Goal: Information Seeking & Learning: Learn about a topic

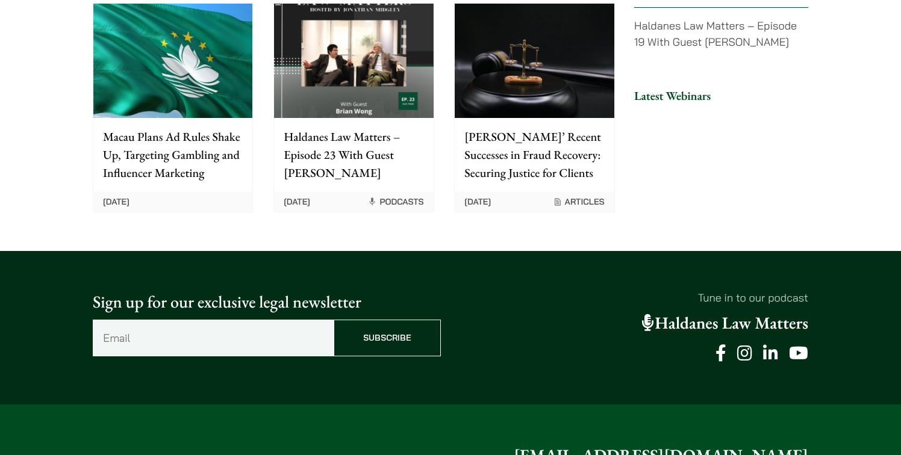
scroll to position [3156, 0]
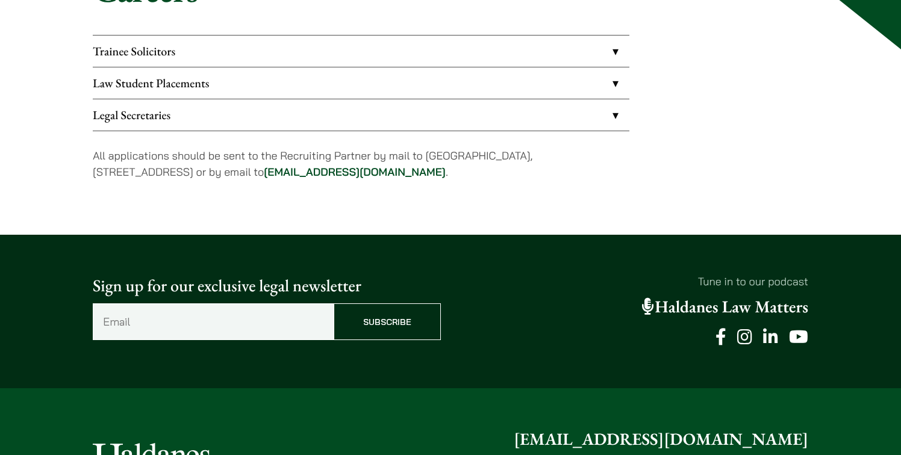
scroll to position [159, 0]
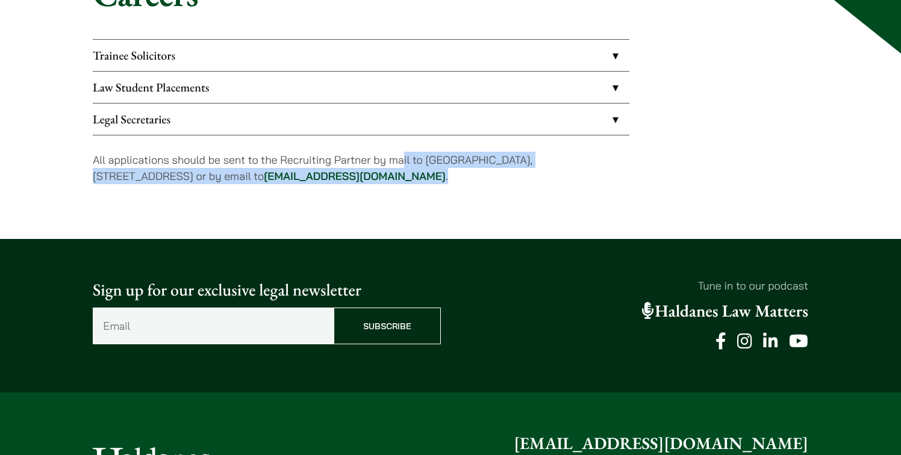
drag, startPoint x: 408, startPoint y: 187, endPoint x: 405, endPoint y: 165, distance: 21.9
click at [405, 165] on div "Trainee Solicitors We look to recruit two to four top-quality trainee solicitor…" at bounding box center [361, 119] width 537 height 161
click at [405, 165] on p "All applications should be sent to the Recruiting Partner by mail to 7th Floor,…" at bounding box center [361, 168] width 537 height 33
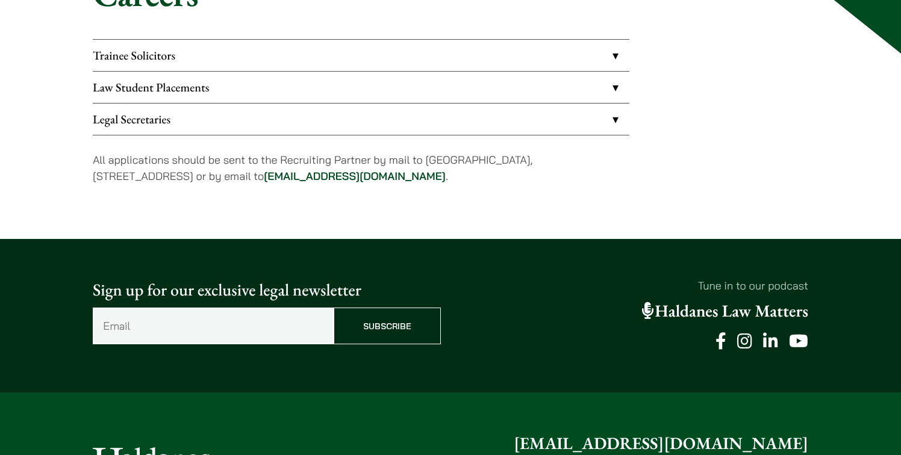
click at [319, 64] on link "Trainee Solicitors" at bounding box center [361, 55] width 537 height 31
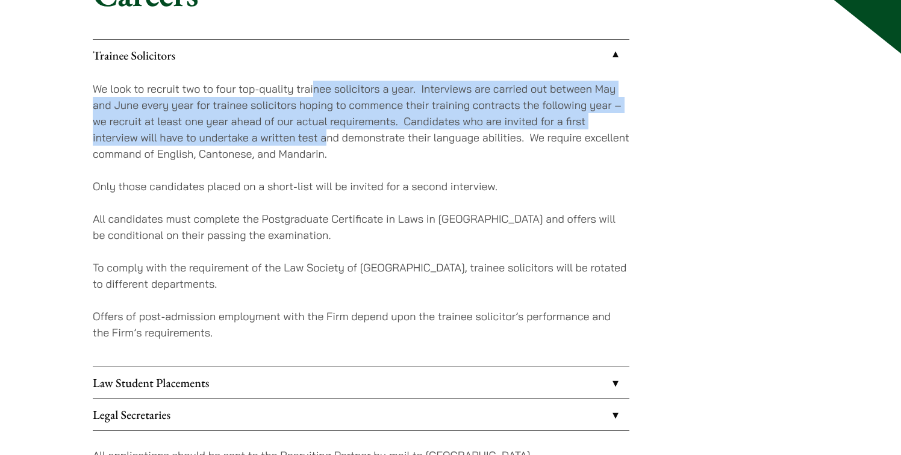
drag, startPoint x: 314, startPoint y: 88, endPoint x: 328, endPoint y: 142, distance: 55.8
click at [328, 141] on p "We look to recruit two to four top-quality trainee solicitors a year. Interview…" at bounding box center [361, 121] width 537 height 81
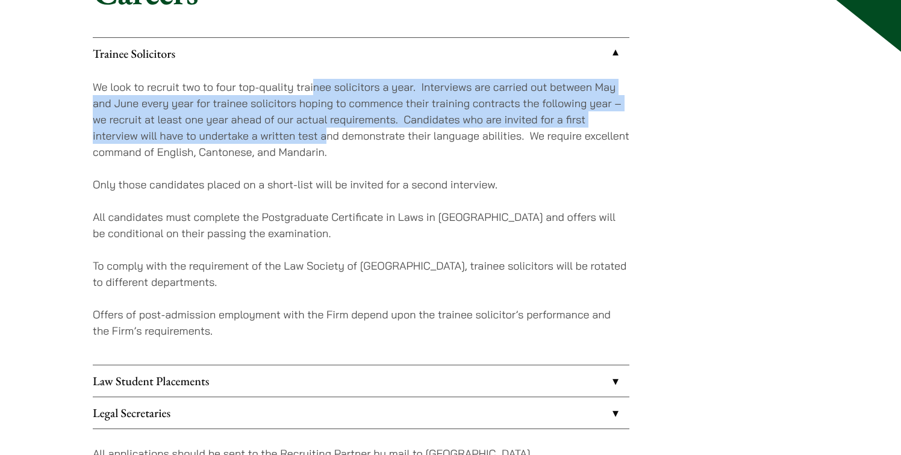
click at [328, 142] on p "We look to recruit two to four top-quality trainee solicitors a year. Interview…" at bounding box center [361, 119] width 537 height 81
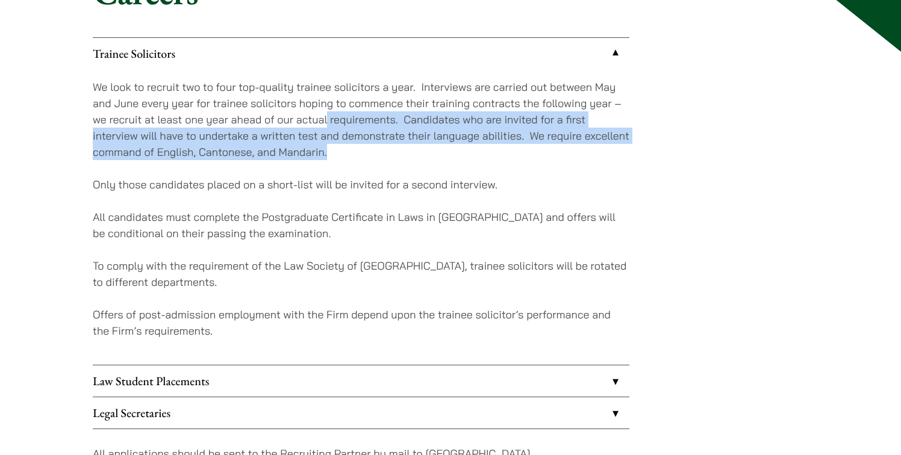
drag, startPoint x: 334, startPoint y: 153, endPoint x: 326, endPoint y: 104, distance: 50.0
click at [326, 106] on p "We look to recruit two to four top-quality trainee solicitors a year. Interview…" at bounding box center [361, 119] width 537 height 81
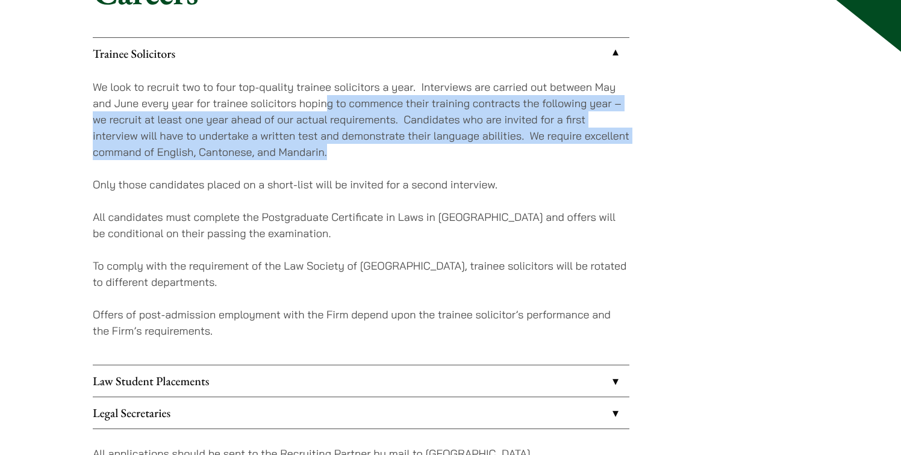
click at [326, 103] on p "We look to recruit two to four top-quality trainee solicitors a year. Interview…" at bounding box center [361, 119] width 537 height 81
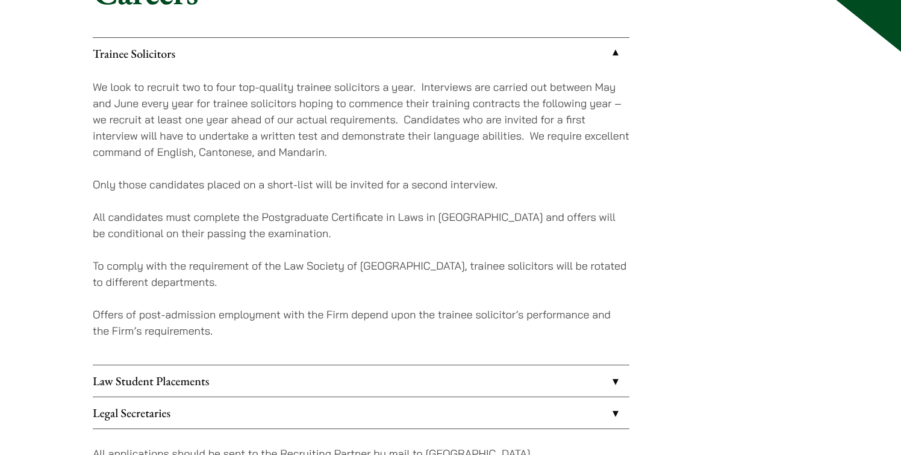
scroll to position [0, 0]
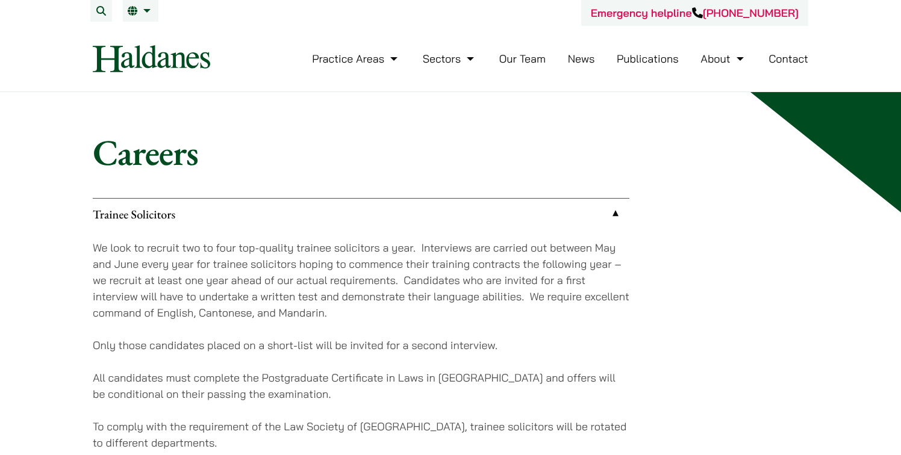
click at [513, 67] on li "Our Team" at bounding box center [522, 59] width 46 height 26
click at [520, 60] on link "Our Team" at bounding box center [522, 59] width 46 height 14
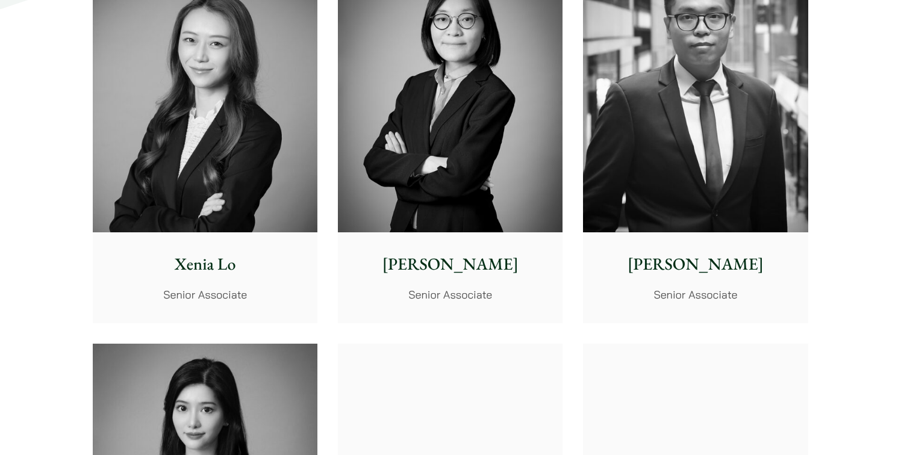
scroll to position [3112, 0]
